Goal: Transaction & Acquisition: Purchase product/service

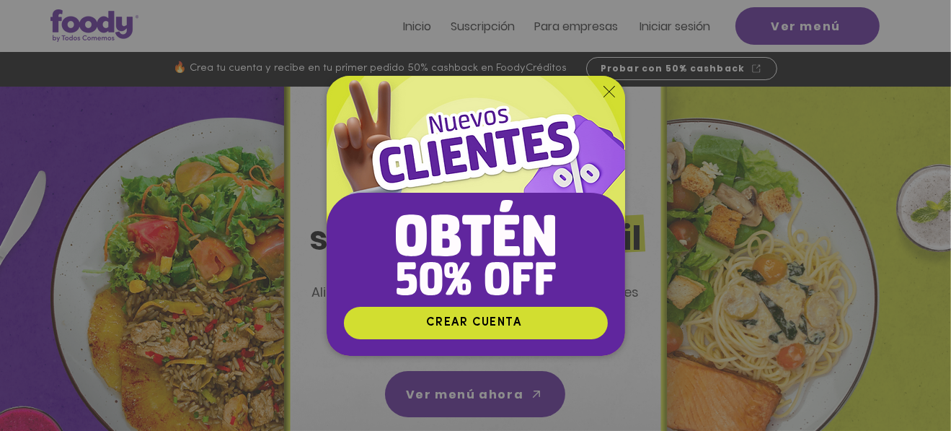
click at [608, 87] on icon "Volver al sitio" at bounding box center [610, 92] width 12 height 12
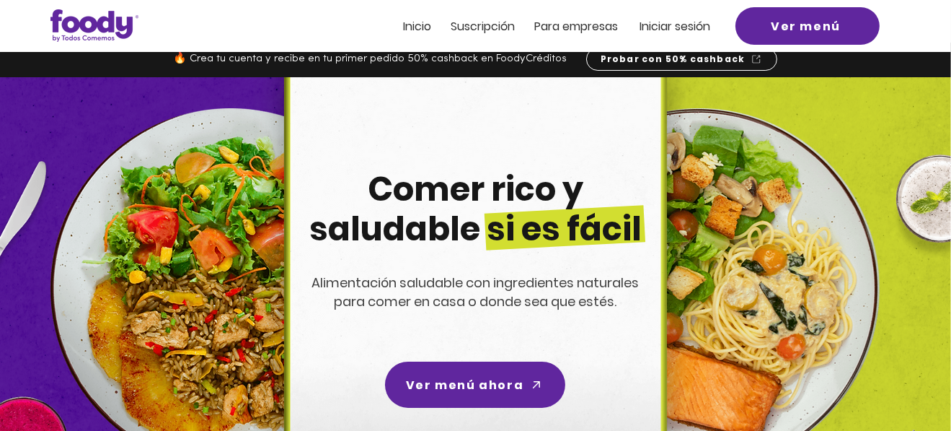
scroll to position [144, 0]
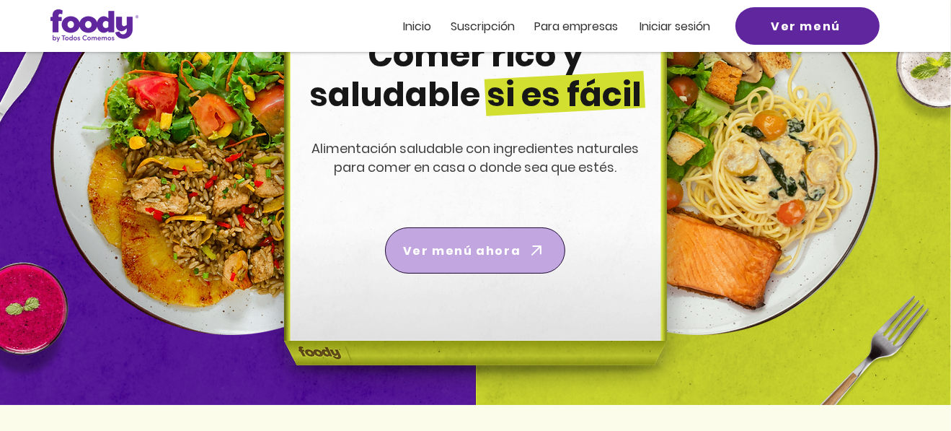
click at [478, 258] on span "Ver menú ahora" at bounding box center [475, 250] width 175 height 40
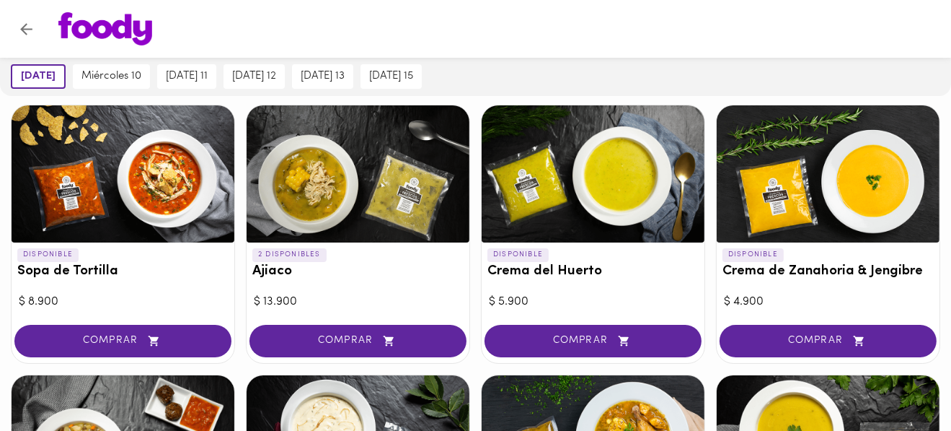
scroll to position [49, 0]
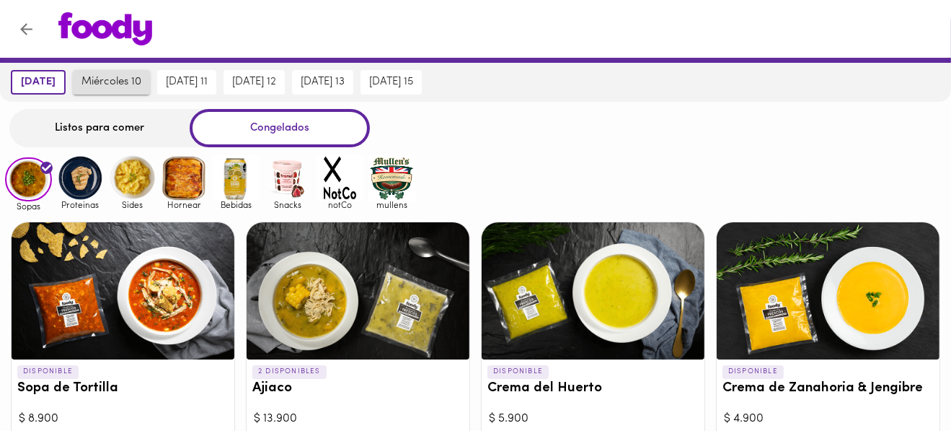
click at [106, 80] on span "miércoles 10" at bounding box center [111, 82] width 60 height 13
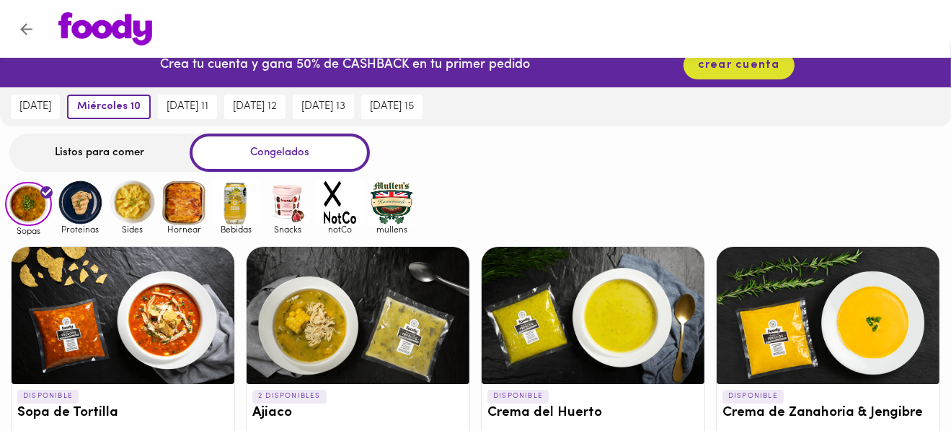
scroll to position [0, 0]
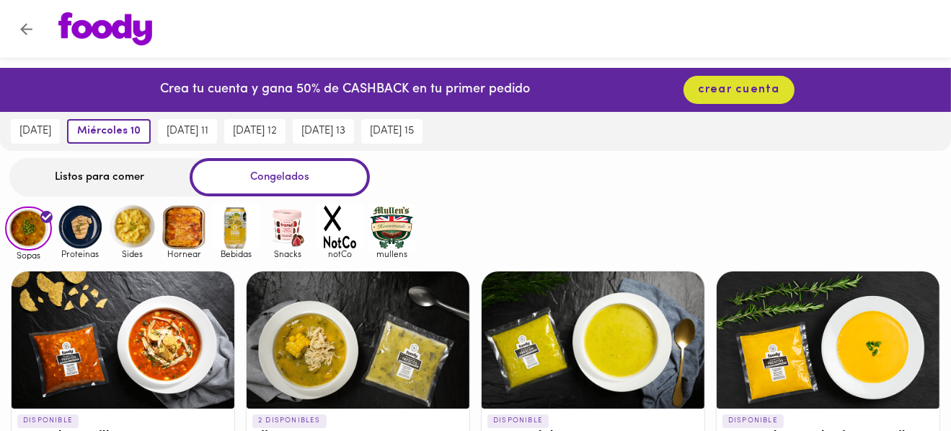
click at [83, 253] on span "Proteinas" at bounding box center [80, 253] width 47 height 9
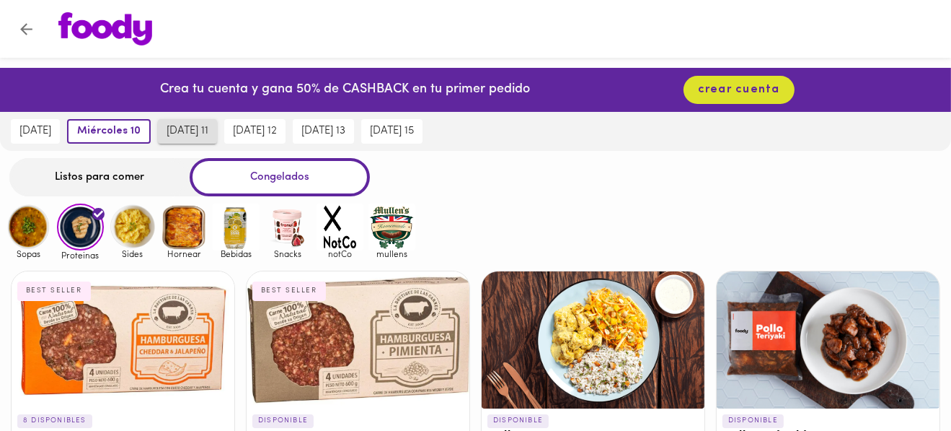
click at [193, 125] on span "[DATE] 11" at bounding box center [188, 131] width 42 height 13
click at [108, 177] on div "Listos para comer" at bounding box center [99, 177] width 180 height 38
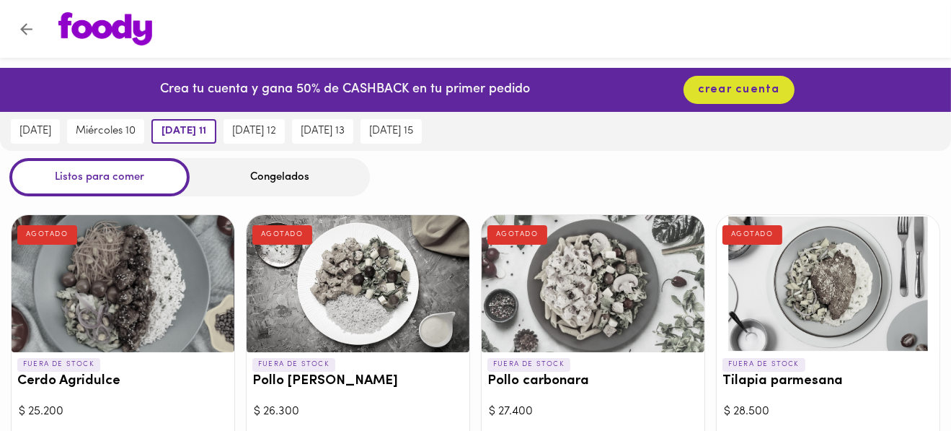
click at [107, 172] on div "Listos para comer" at bounding box center [99, 177] width 180 height 38
